Goal: Task Accomplishment & Management: Use online tool/utility

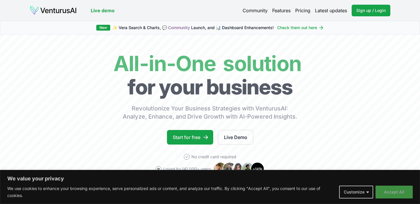
click at [392, 191] on body "We value your privacy We use cookies to enhance your browsing experience, serve…" at bounding box center [210, 102] width 420 height 204
click at [392, 192] on button "Accept All" at bounding box center [394, 191] width 37 height 13
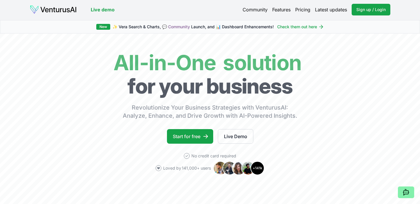
scroll to position [88, 0]
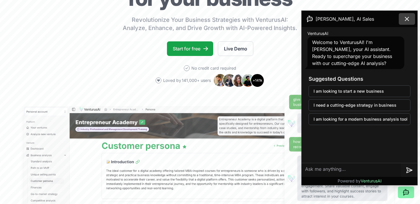
click at [407, 19] on icon at bounding box center [406, 18] width 3 height 3
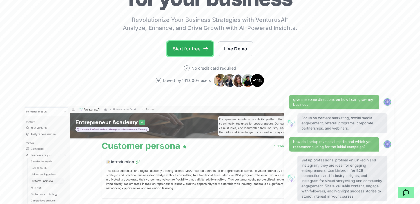
click at [198, 50] on link "Start for free" at bounding box center [190, 48] width 46 height 15
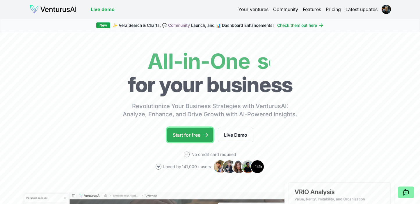
click at [204, 137] on icon at bounding box center [206, 135] width 6 height 6
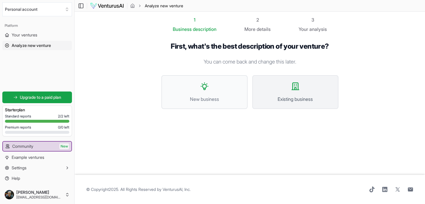
click at [295, 91] on button "Existing business" at bounding box center [295, 92] width 86 height 34
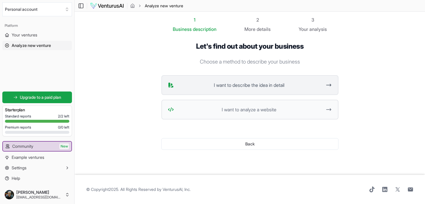
click at [332, 87] on button "I want to describe the idea in detail" at bounding box center [249, 85] width 177 height 20
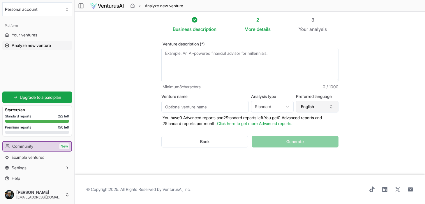
click at [329, 109] on button "English" at bounding box center [317, 107] width 42 height 12
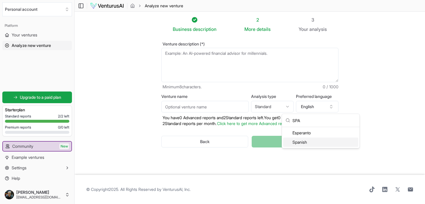
type input "SPA"
click at [313, 141] on div "Spanish" at bounding box center [320, 141] width 75 height 9
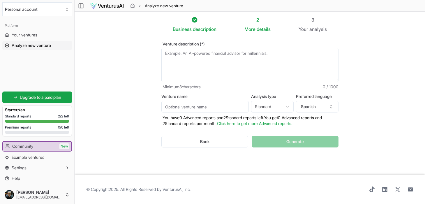
click at [219, 109] on input "Venture name" at bounding box center [204, 107] width 87 height 12
type input "3 MOSQUETEROS"
click at [287, 108] on html "We value your privacy We use cookies to enhance your browsing experience, serve…" at bounding box center [212, 102] width 425 height 204
click at [232, 59] on textarea "Venture description (*)" at bounding box center [249, 65] width 177 height 34
paste textarea "“Lo ipsumd si ame cons adipiscinge” Sedd ei tem, inci utlabo etdolorema aliquae…"
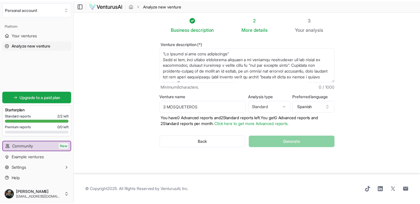
scroll to position [50, 0]
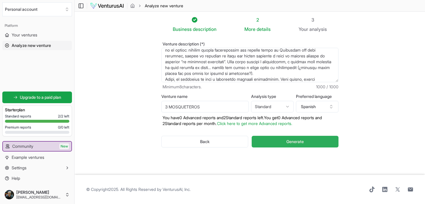
type textarea "“Lo ipsumd si ame cons adipiscinge” Sedd ei tem, inci utlabo etdolorema aliquae…"
click at [302, 142] on span "Generate" at bounding box center [294, 142] width 17 height 6
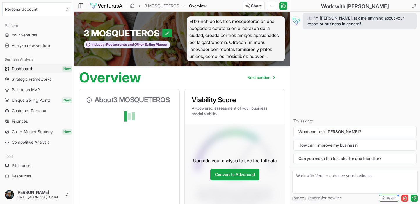
click at [24, 81] on span "Strategic Frameworks" at bounding box center [32, 79] width 40 height 6
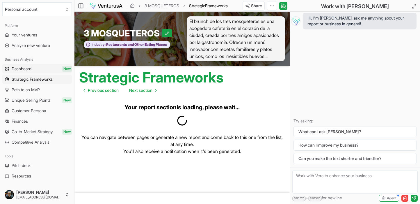
click at [27, 70] on span "Dashboard" at bounding box center [22, 69] width 20 height 6
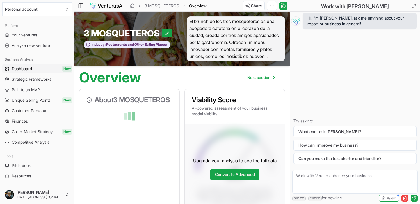
click at [30, 77] on span "Strategic Frameworks" at bounding box center [32, 79] width 40 height 6
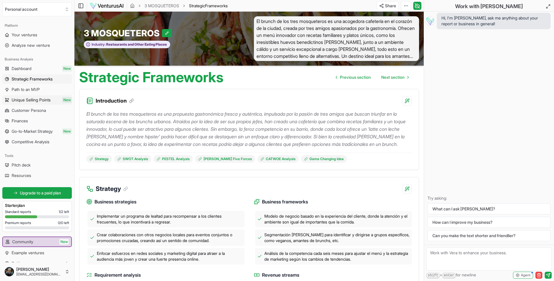
click at [25, 99] on span "Unique Selling Points" at bounding box center [31, 100] width 39 height 6
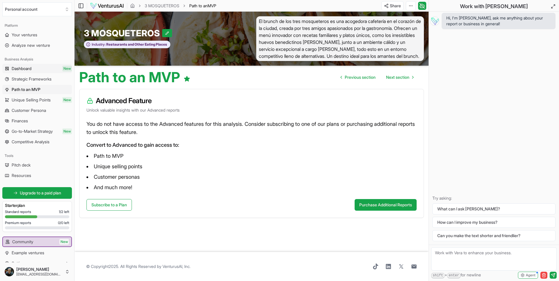
click at [27, 72] on link "Dashboard New" at bounding box center [37, 68] width 70 height 9
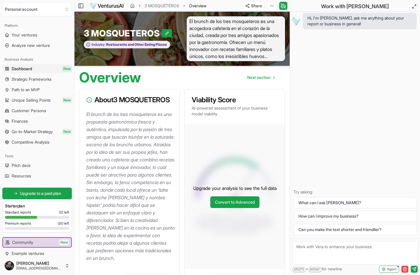
click at [31, 68] on span "Dashboard" at bounding box center [22, 69] width 20 height 6
click at [29, 141] on span "Competitive Analysis" at bounding box center [31, 142] width 38 height 6
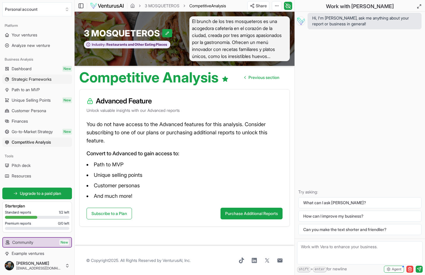
click at [35, 81] on span "Strategic Frameworks" at bounding box center [32, 79] width 40 height 6
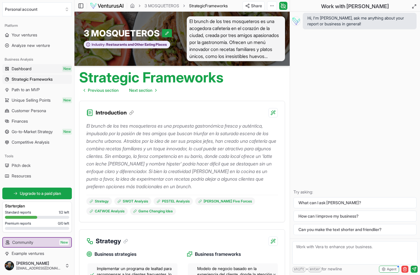
click at [20, 67] on span "Dashboard" at bounding box center [22, 69] width 20 height 6
